Goal: Transaction & Acquisition: Purchase product/service

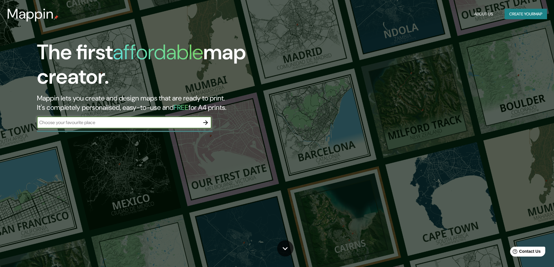
click at [160, 122] on input "text" at bounding box center [118, 122] width 163 height 7
type input "CARABAYLLO"
click at [205, 119] on icon "button" at bounding box center [205, 122] width 7 height 7
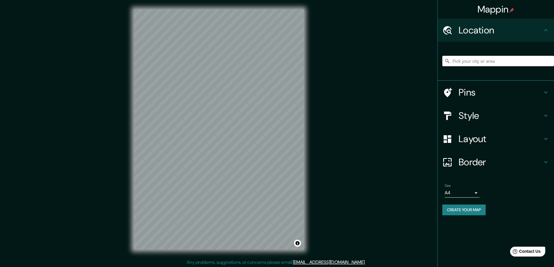
click at [469, 115] on h4 "Style" at bounding box center [501, 116] width 84 height 12
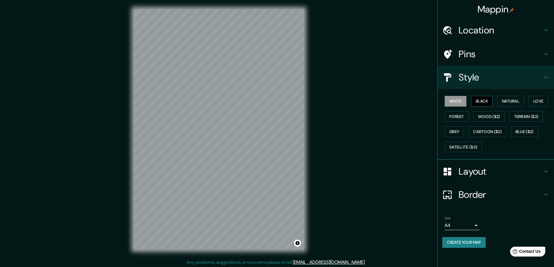
click at [486, 102] on button "Black" at bounding box center [482, 101] width 22 height 11
click at [508, 101] on button "Natural" at bounding box center [510, 101] width 27 height 11
click at [534, 98] on button "Love" at bounding box center [538, 101] width 19 height 11
click at [458, 114] on button "Forest" at bounding box center [457, 116] width 24 height 11
click at [466, 130] on div "White Black Natural Love Forest Wood ($2) Terrain ($2) Grey Cartoon ($2) Blue (…" at bounding box center [498, 124] width 112 height 61
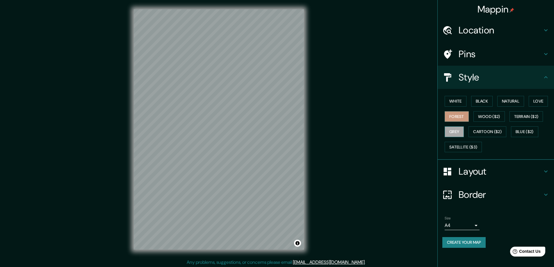
click at [462, 131] on button "Grey" at bounding box center [454, 132] width 19 height 11
click at [461, 120] on button "Forest" at bounding box center [457, 116] width 24 height 11
click at [537, 98] on button "Love" at bounding box center [538, 101] width 19 height 11
click at [504, 96] on button "Natural" at bounding box center [510, 101] width 27 height 11
click at [484, 97] on button "Black" at bounding box center [482, 101] width 22 height 11
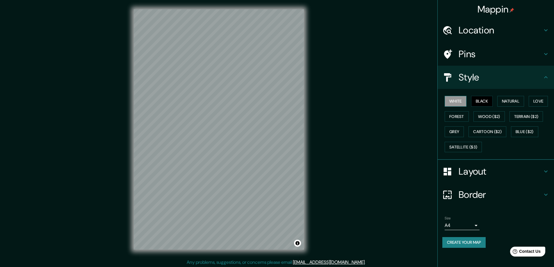
click at [459, 101] on button "White" at bounding box center [456, 101] width 22 height 11
click at [481, 103] on button "Black" at bounding box center [482, 101] width 22 height 11
click at [502, 103] on button "Natural" at bounding box center [510, 101] width 27 height 11
click at [519, 102] on button "Natural" at bounding box center [510, 101] width 27 height 11
click at [522, 101] on button "Natural" at bounding box center [510, 101] width 27 height 11
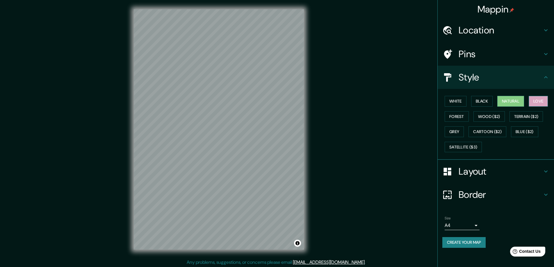
click at [542, 101] on button "Love" at bounding box center [538, 101] width 19 height 11
click at [458, 117] on button "Forest" at bounding box center [457, 116] width 24 height 11
click at [490, 102] on button "Black" at bounding box center [482, 101] width 22 height 11
click at [446, 99] on button "White" at bounding box center [456, 101] width 22 height 11
click at [447, 111] on button "Forest" at bounding box center [457, 116] width 24 height 11
